Goal: Navigation & Orientation: Find specific page/section

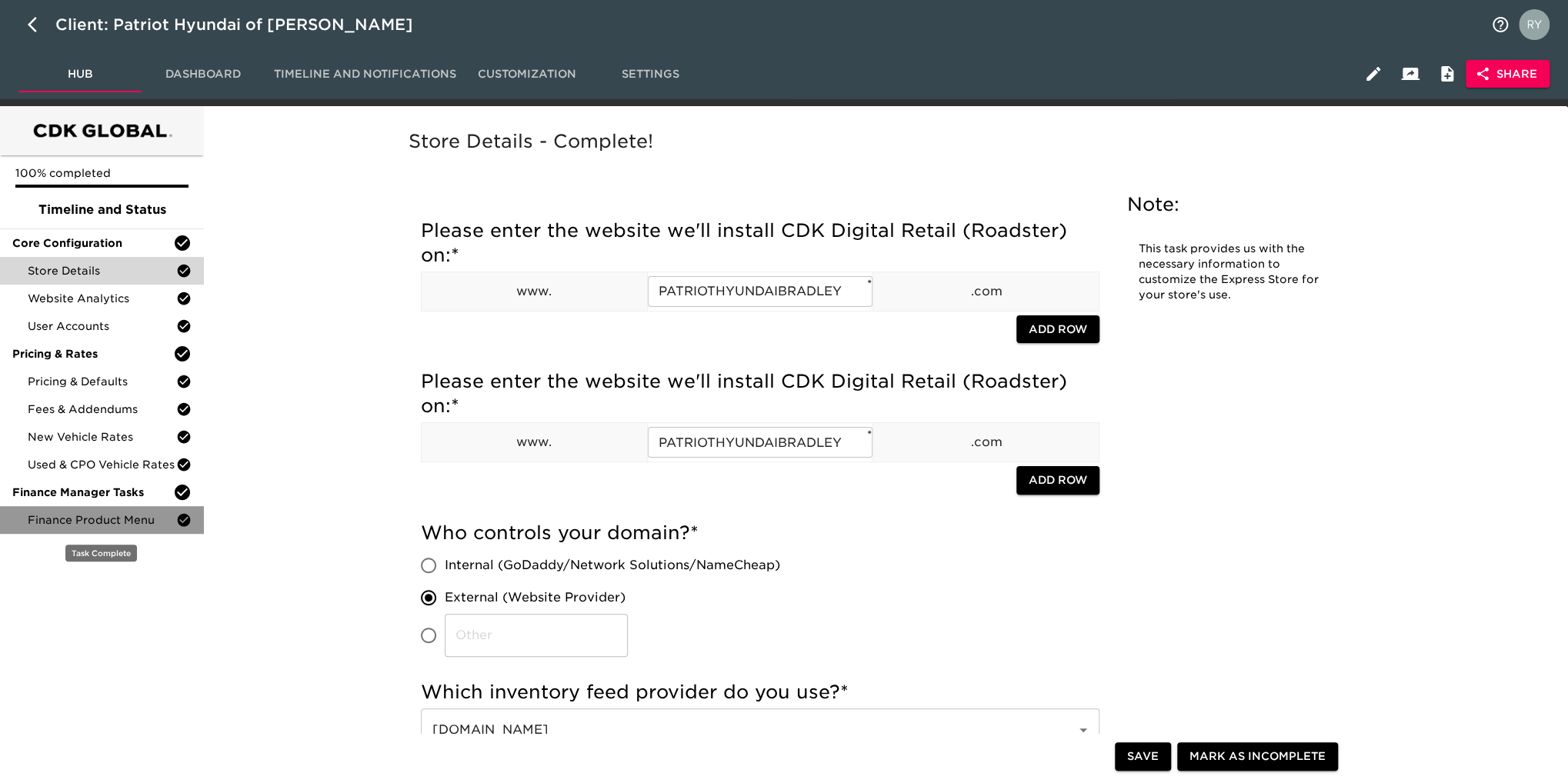
click at [134, 519] on span "Finance Product Menu" at bounding box center [102, 520] width 148 height 15
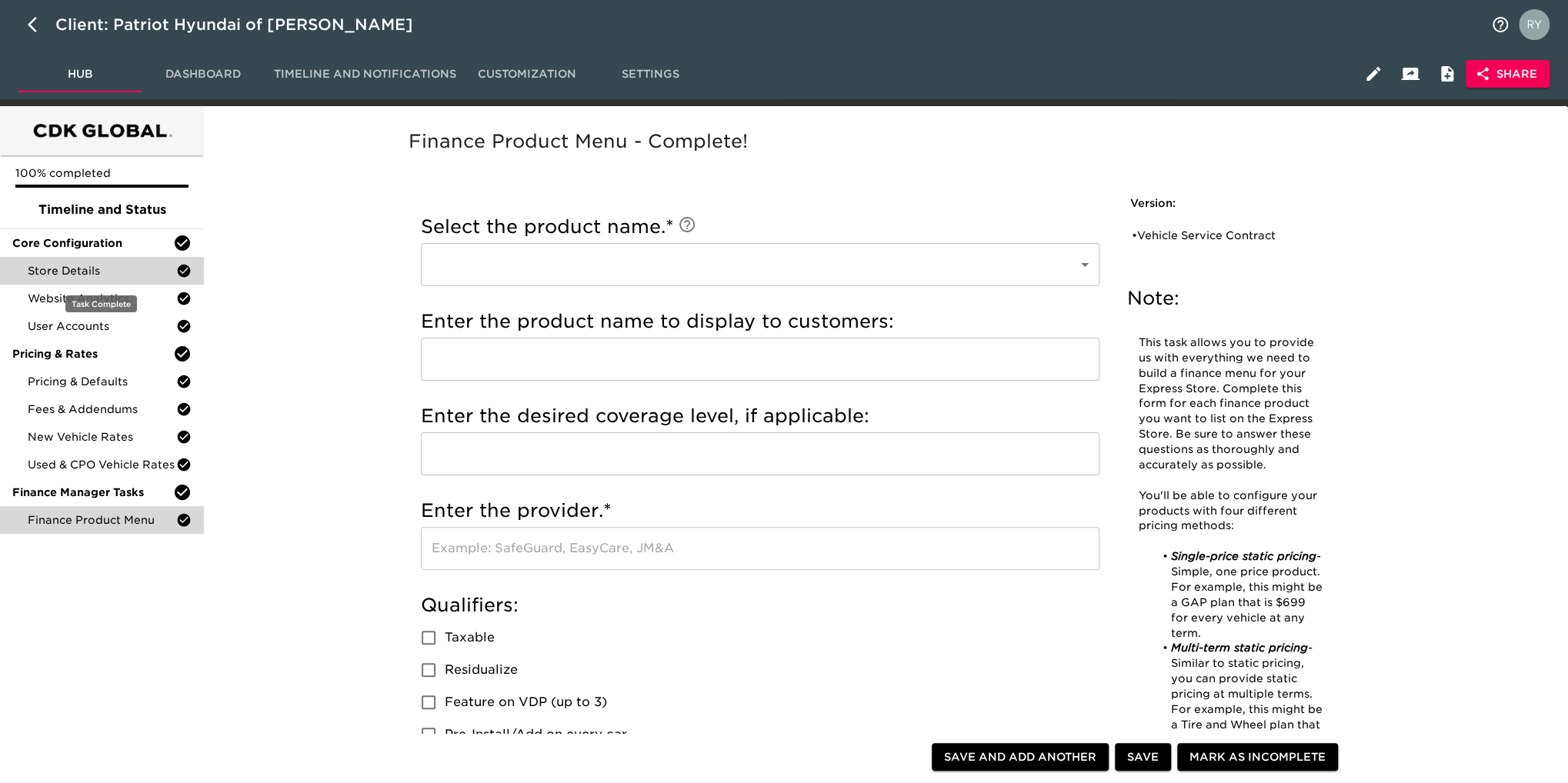
click at [104, 271] on span "Store Details" at bounding box center [102, 271] width 148 height 15
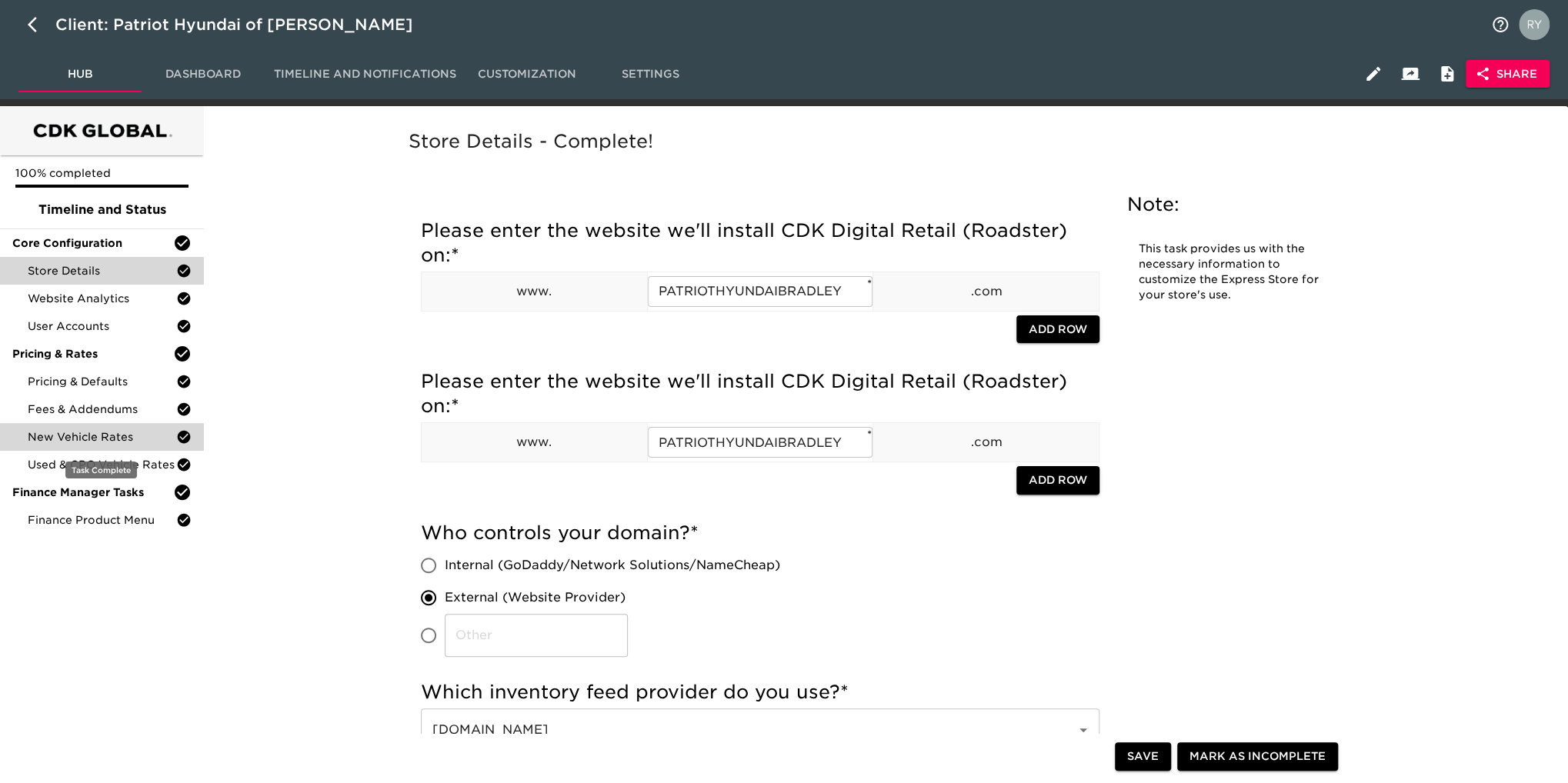
click at [89, 437] on span "New Vehicle Rates" at bounding box center [102, 437] width 148 height 15
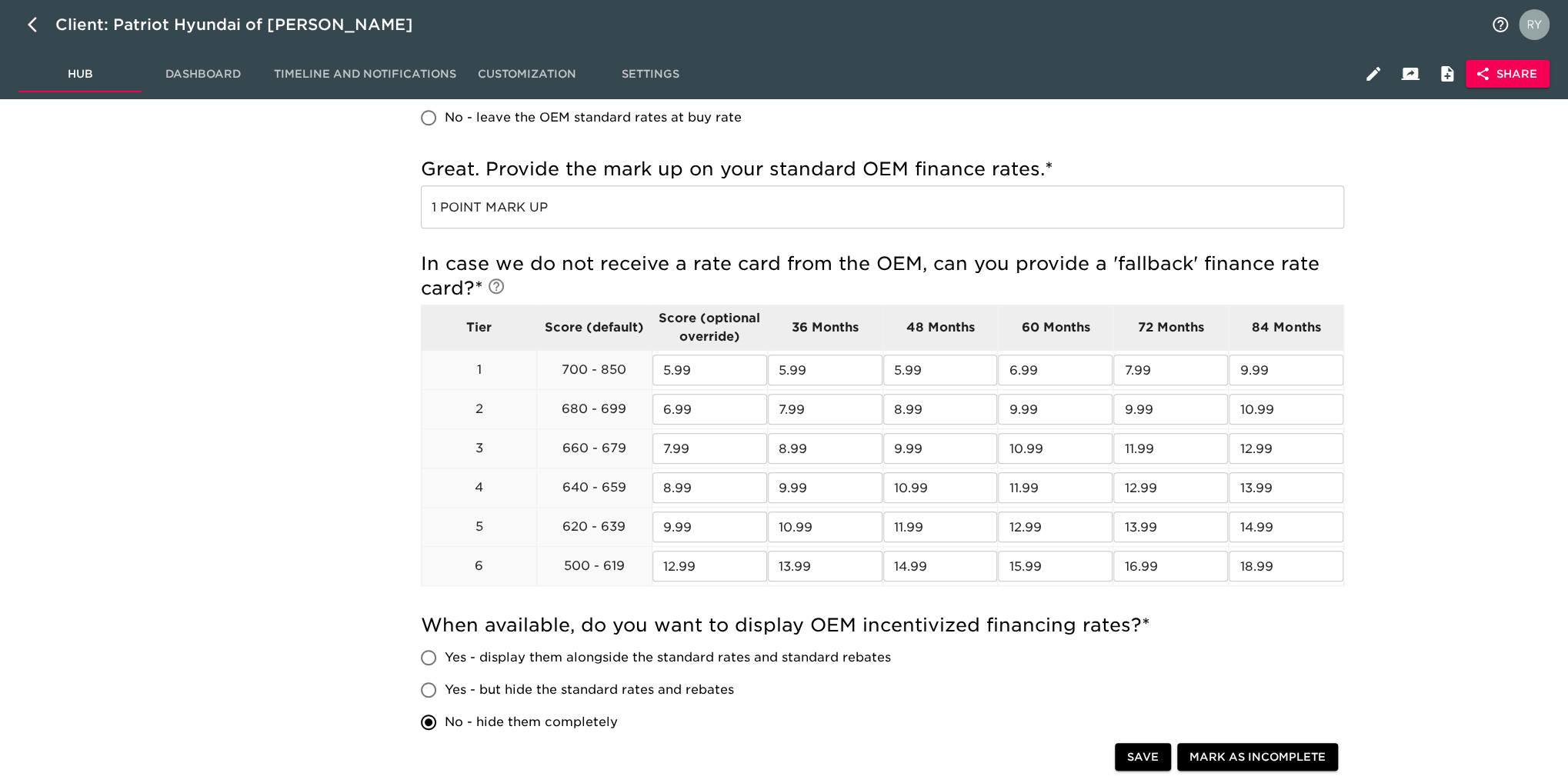
scroll to position [154, 0]
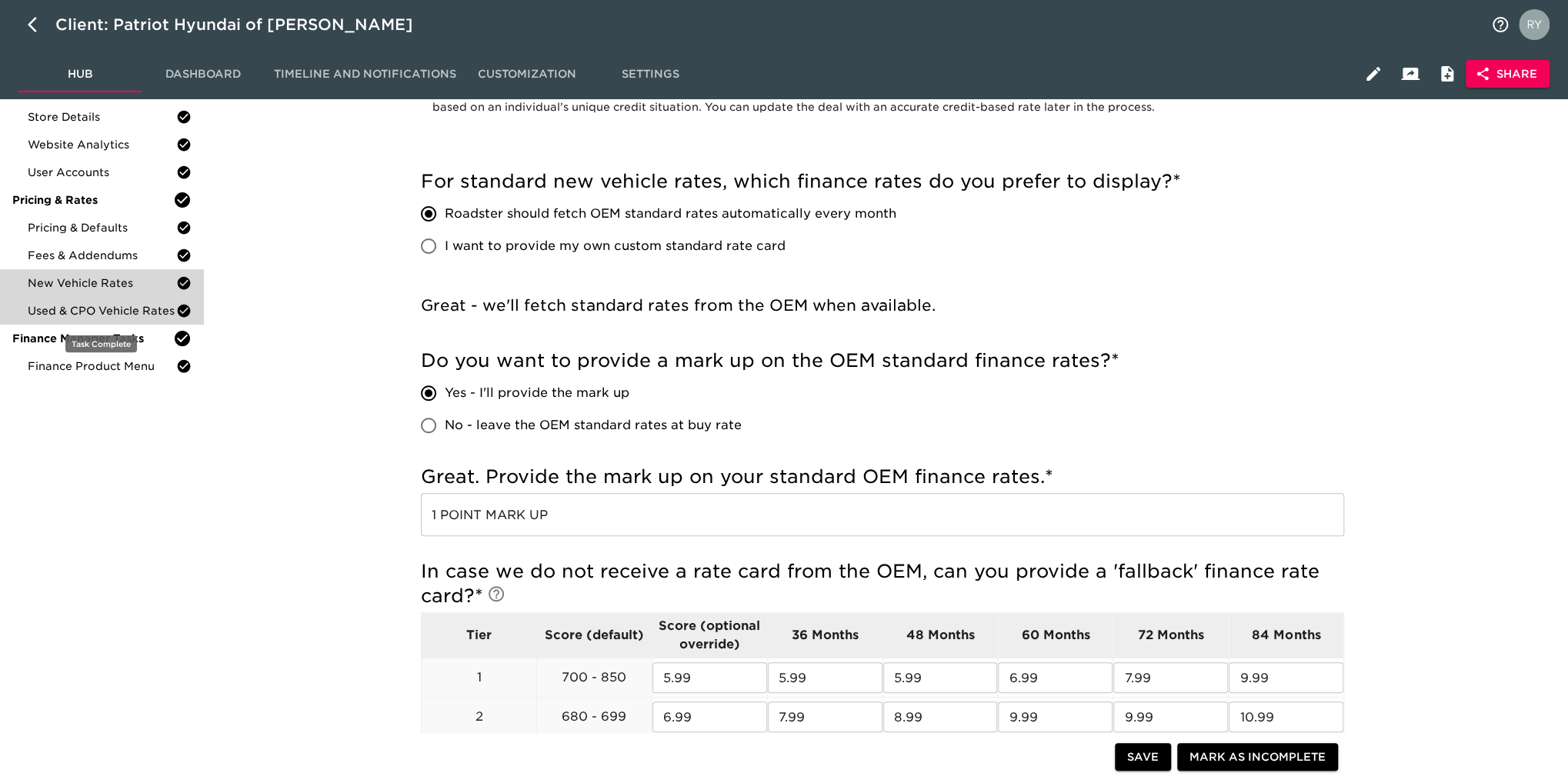
click at [65, 312] on span "Used & CPO Vehicle Rates" at bounding box center [102, 310] width 148 height 15
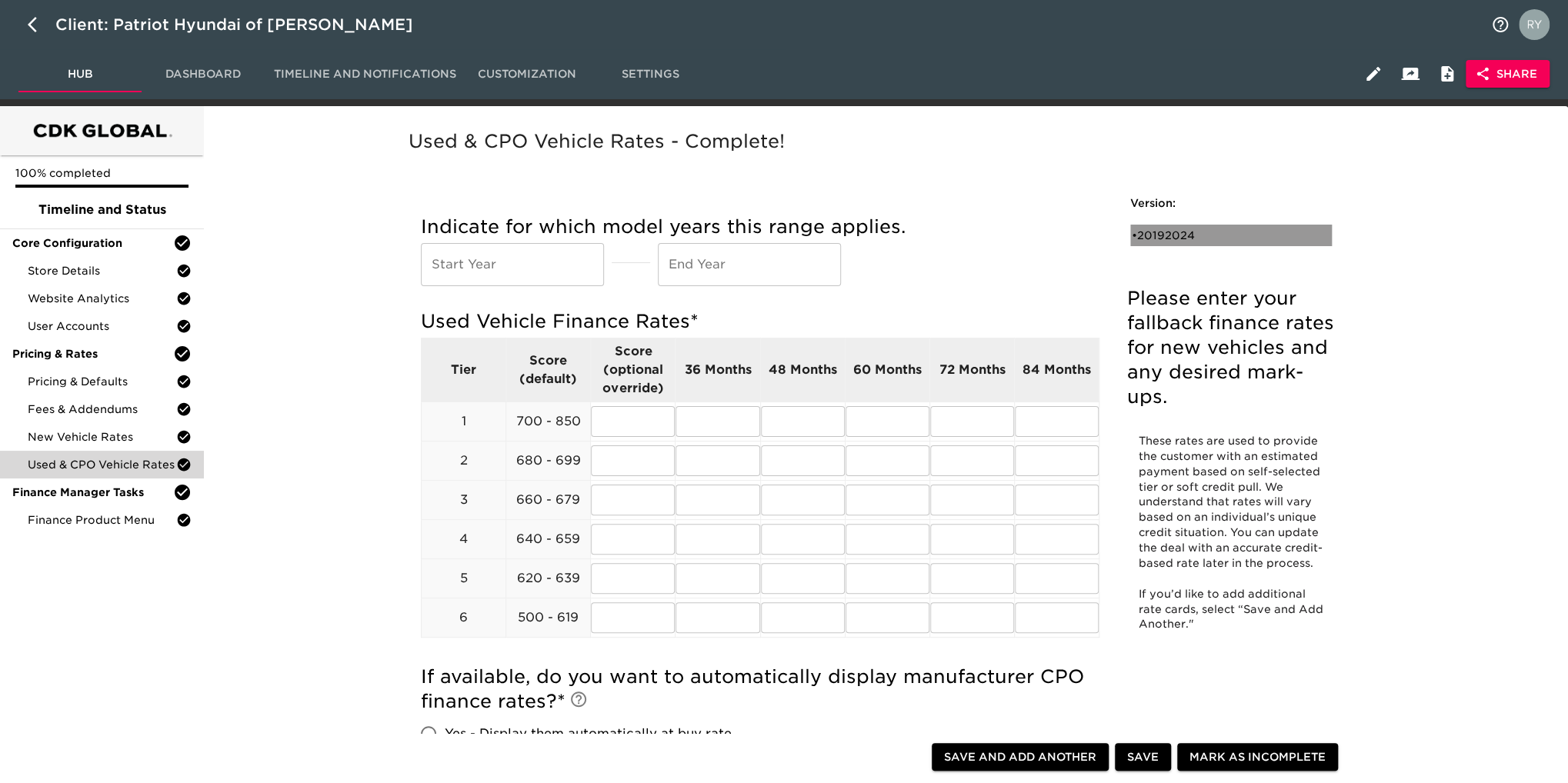
click at [1157, 238] on div "• 20192024" at bounding box center [1220, 235] width 177 height 15
type input "2019"
type input "2024"
radio input "true"
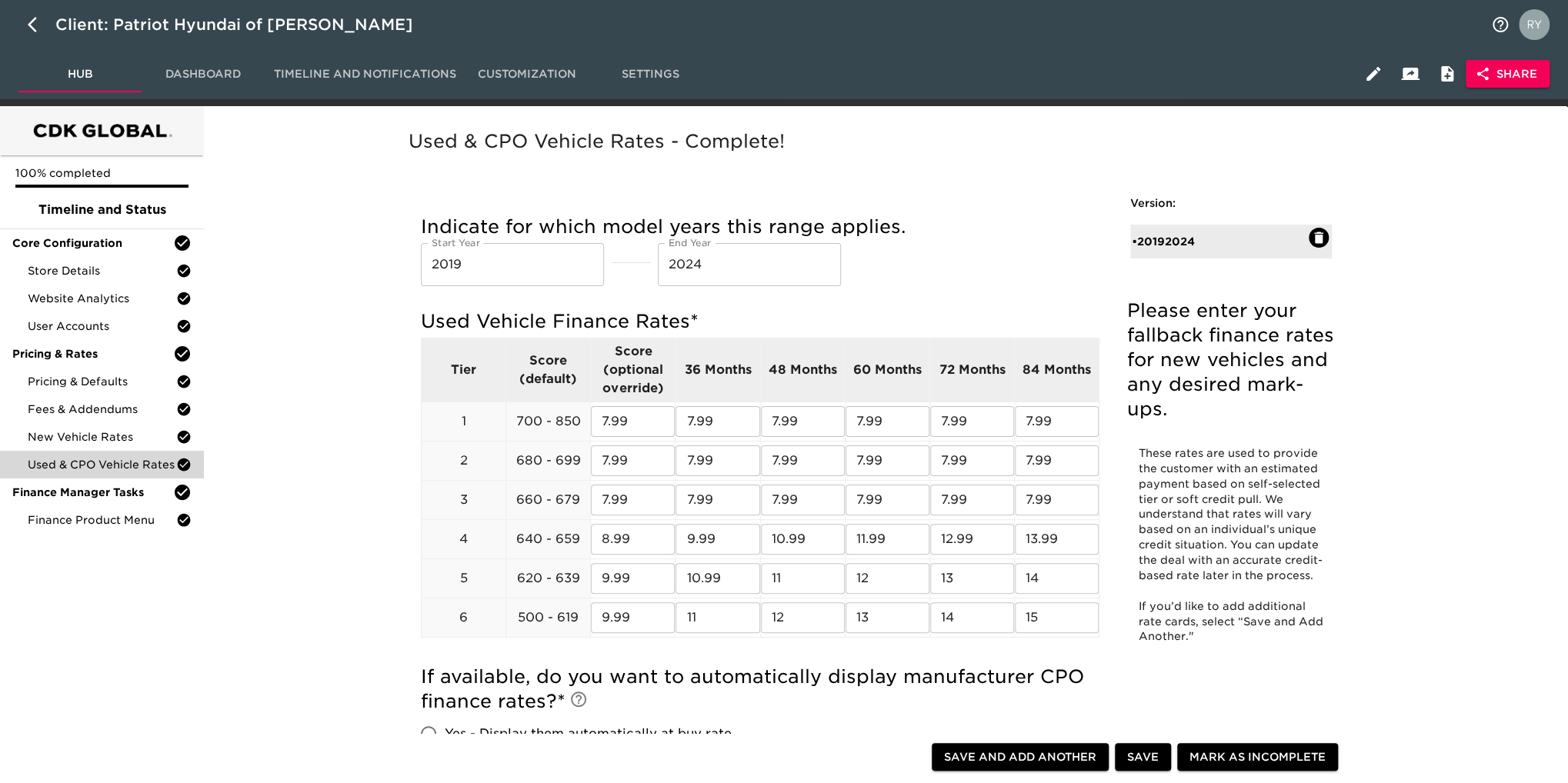
scroll to position [154, 0]
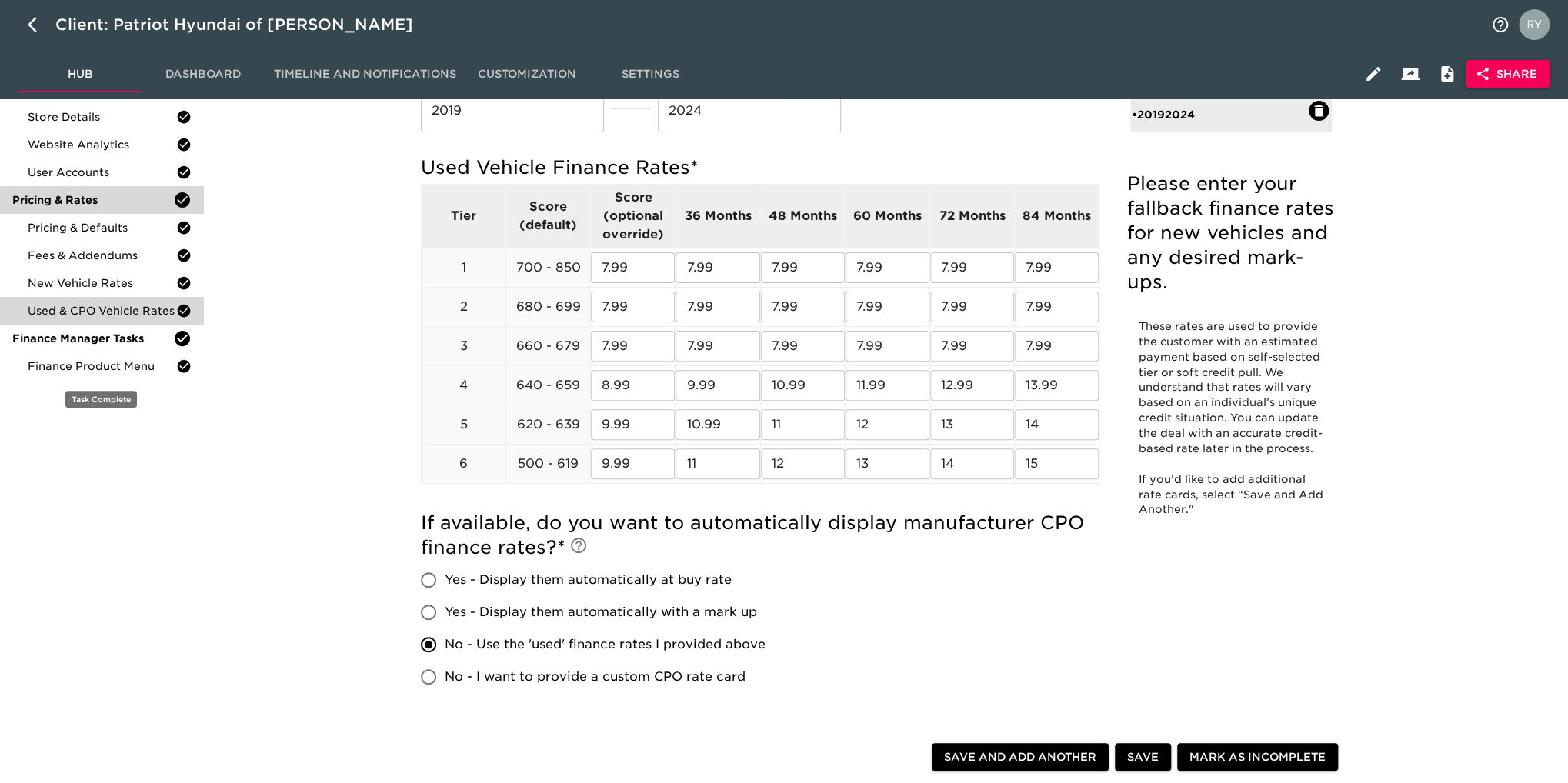
click at [49, 365] on span "Finance Product Menu" at bounding box center [102, 366] width 148 height 15
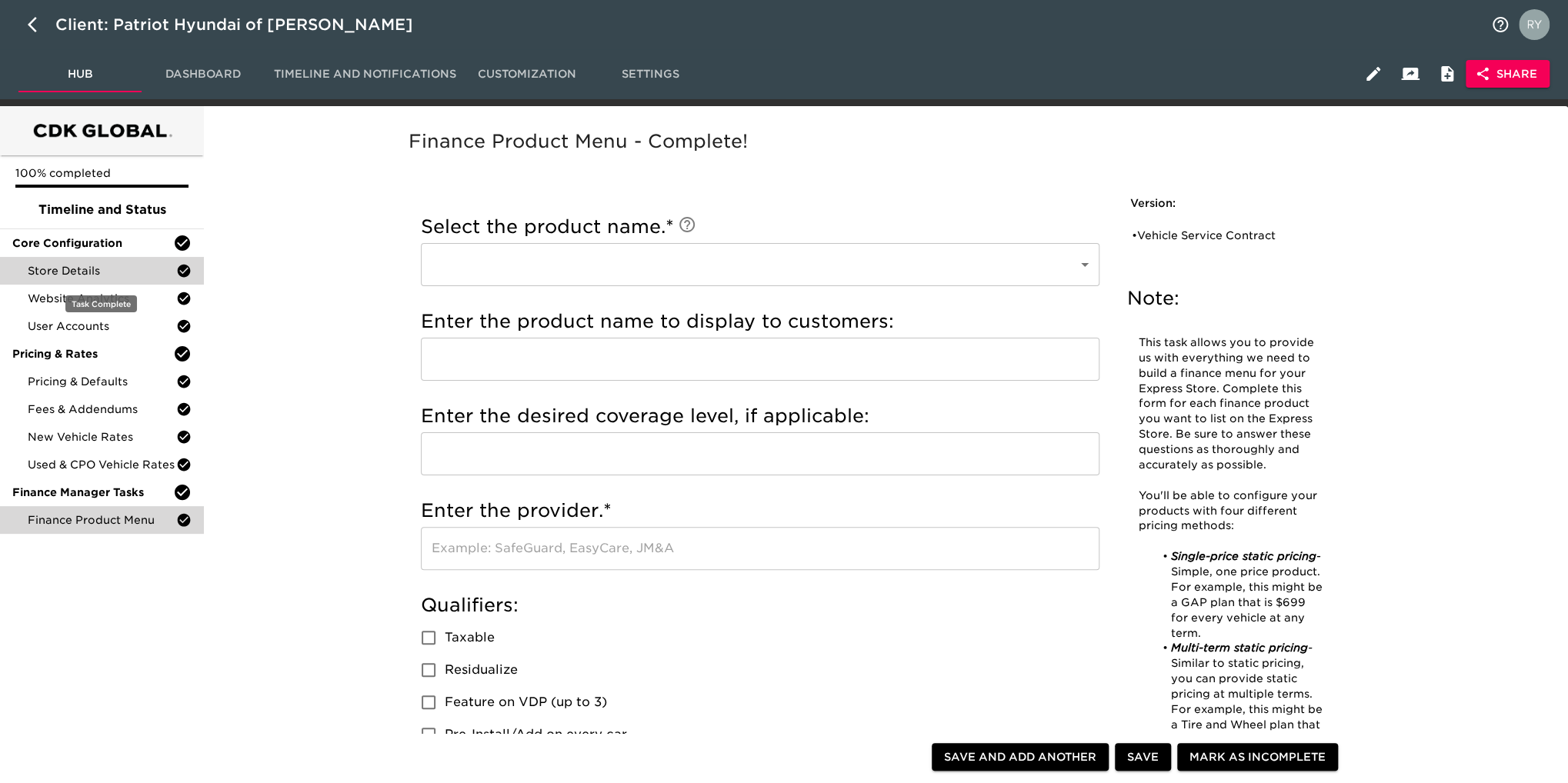
click at [120, 271] on span "Store Details" at bounding box center [102, 271] width 148 height 15
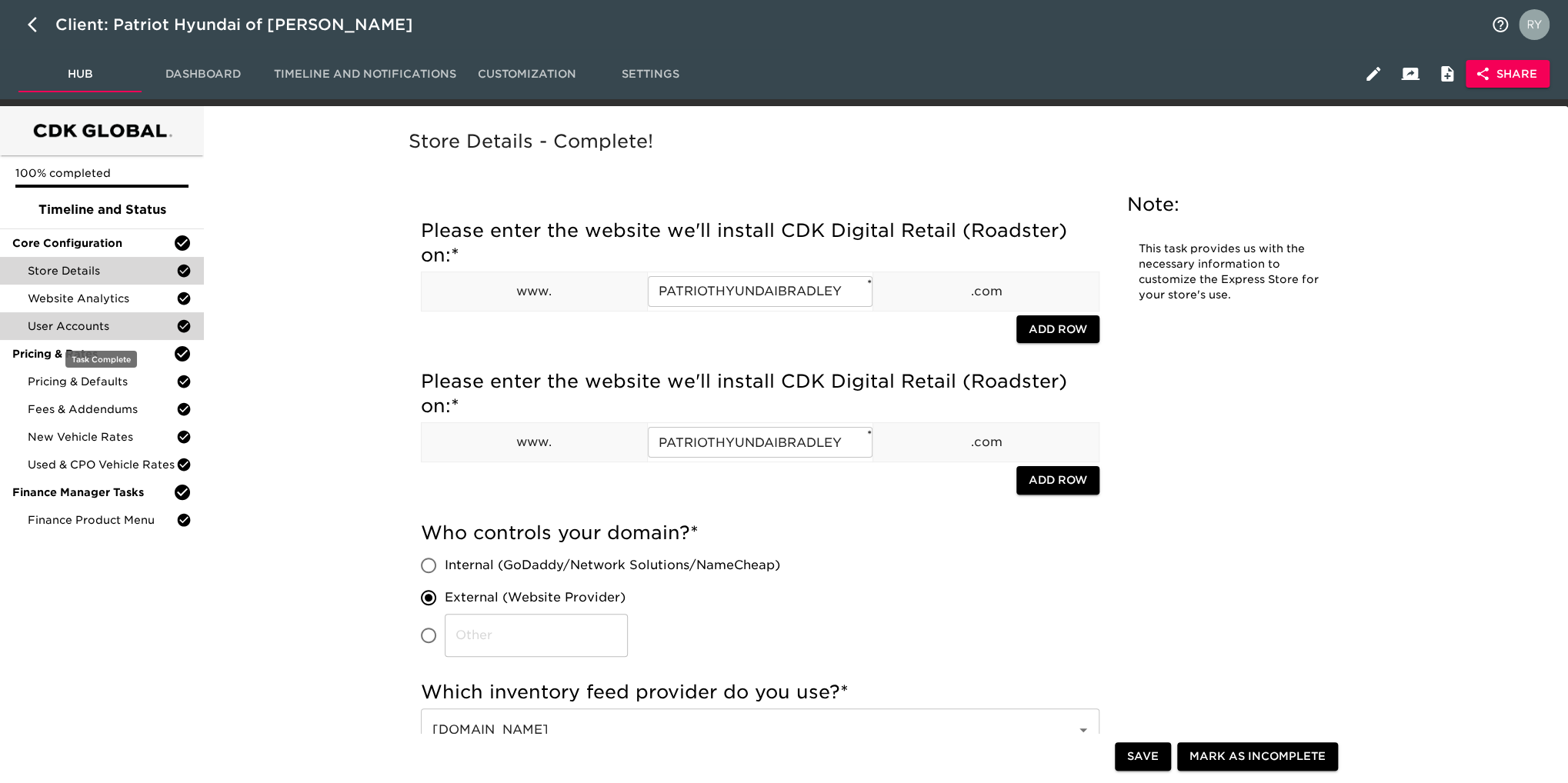
click at [117, 328] on span "User Accounts" at bounding box center [102, 326] width 148 height 15
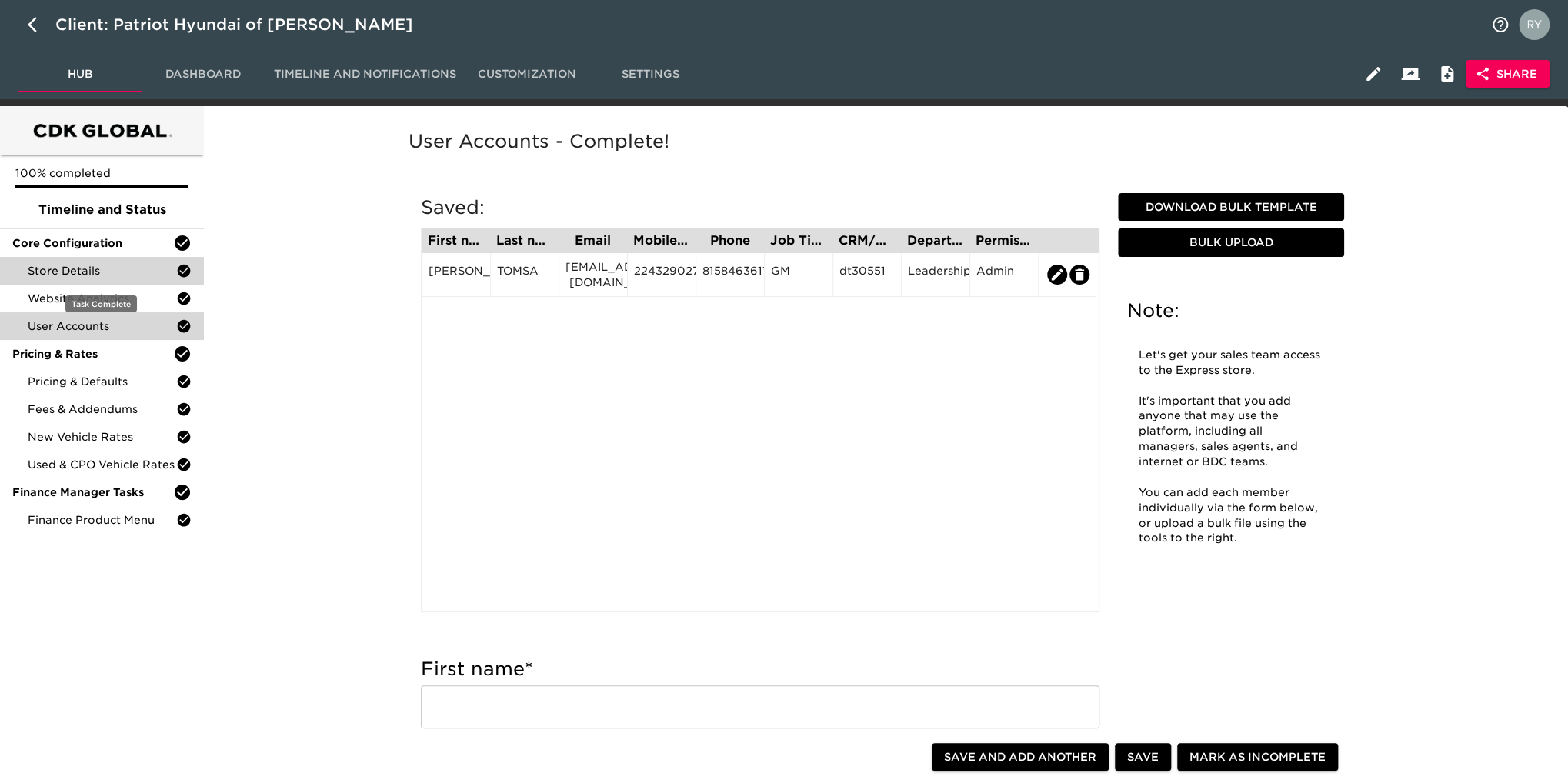
click at [51, 276] on span "Store Details" at bounding box center [102, 271] width 148 height 15
